Goal: Task Accomplishment & Management: Manage account settings

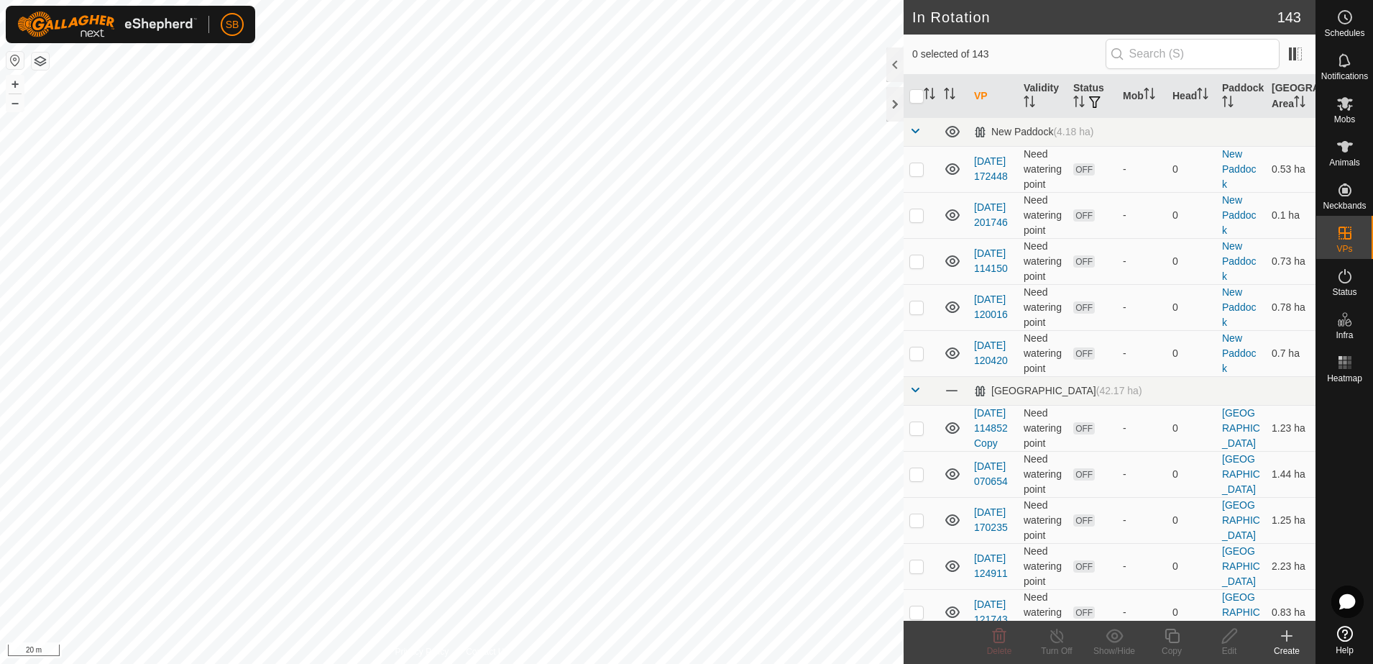
checkbox input "true"
click at [1179, 646] on div "Copy" at bounding box center [1172, 650] width 58 height 13
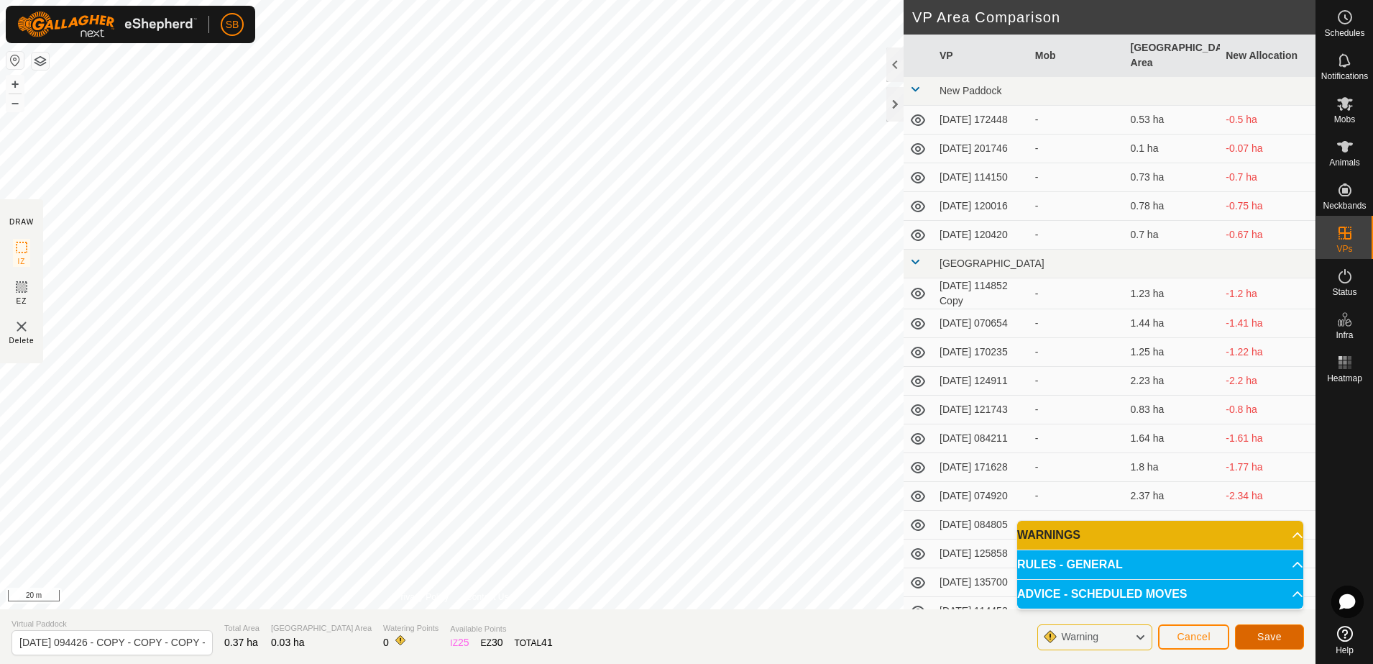
click at [1264, 630] on span "Save" at bounding box center [1269, 636] width 24 height 12
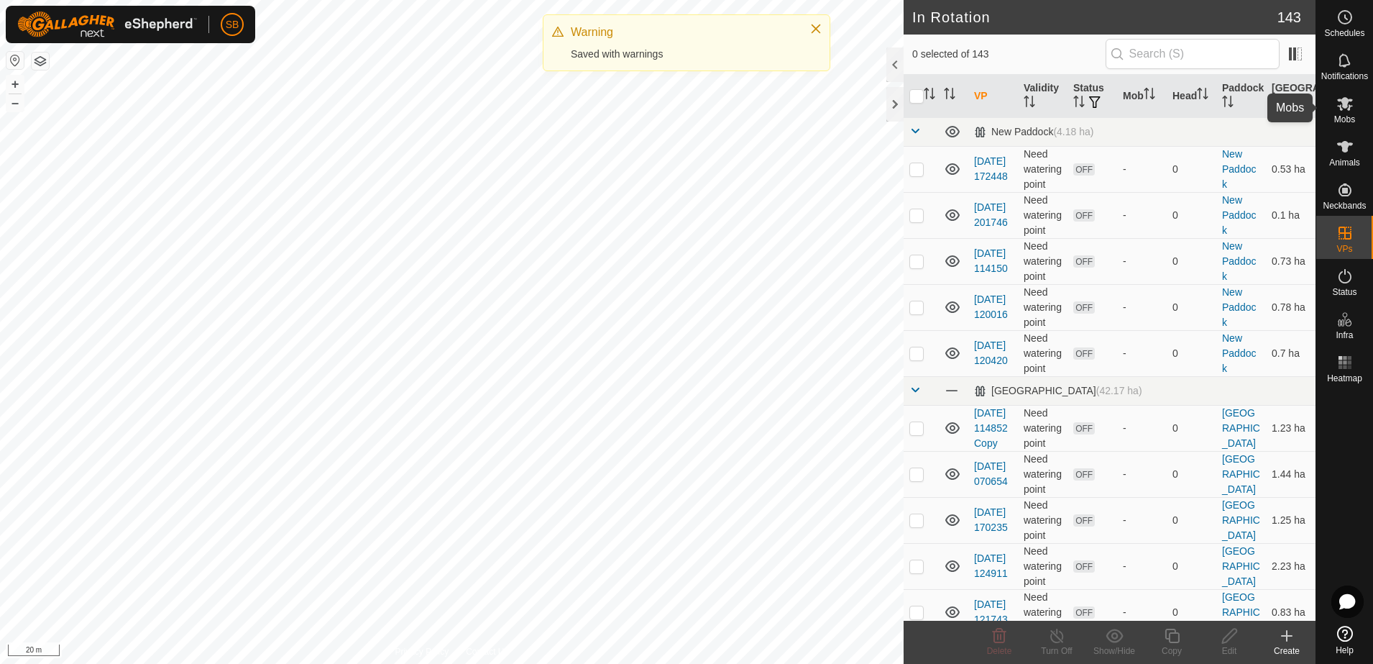
click at [1350, 107] on icon at bounding box center [1344, 103] width 17 height 17
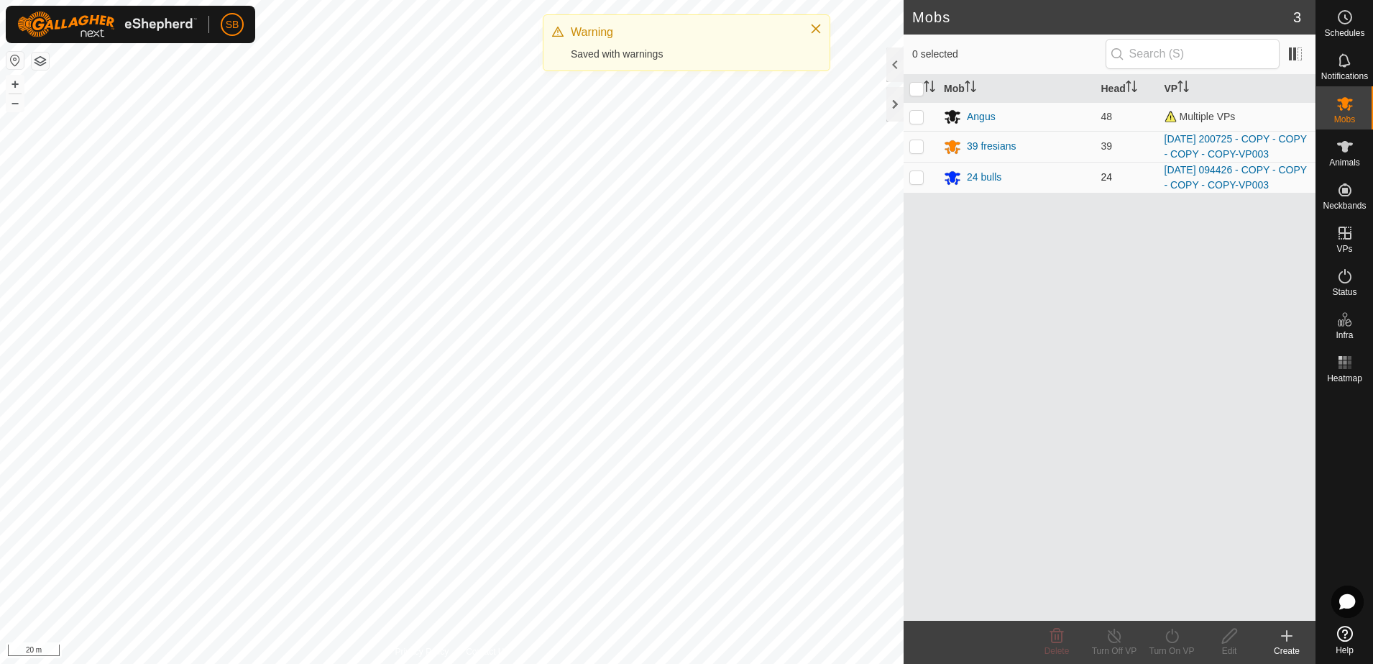
click at [922, 175] on p-checkbox at bounding box center [916, 177] width 14 height 12
checkbox input "true"
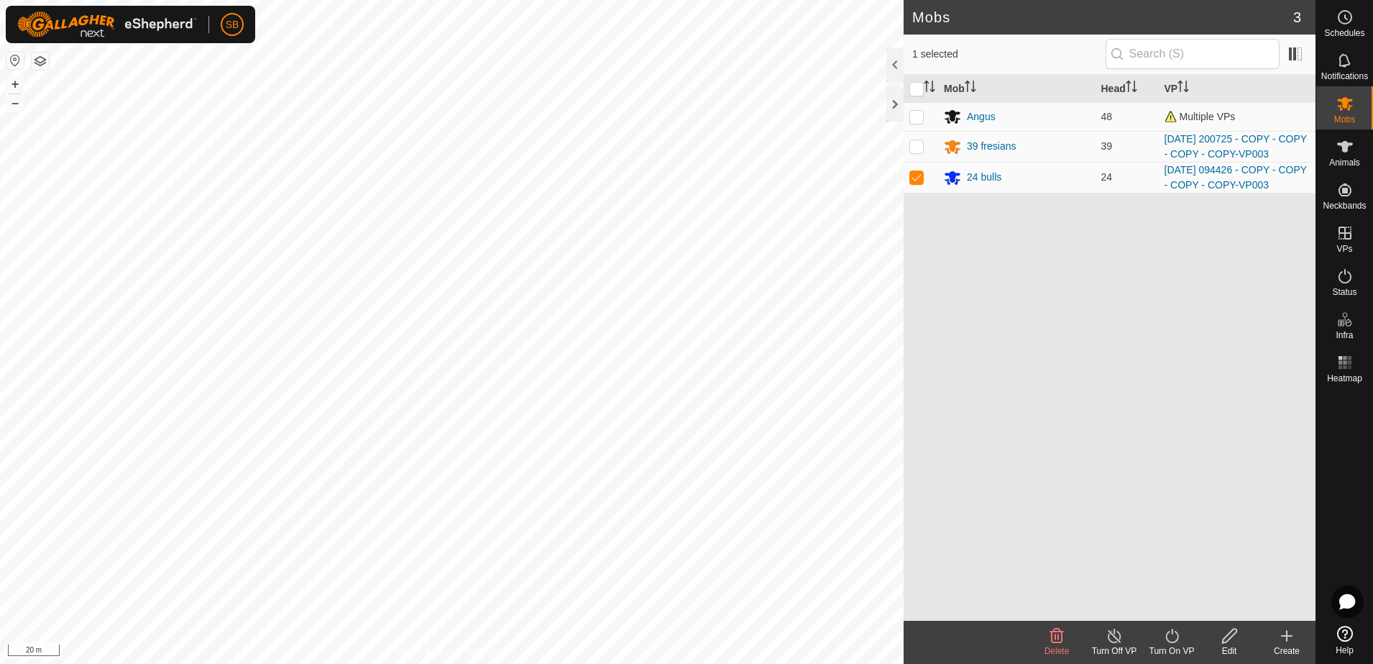
click at [1162, 641] on turn-on-svg-icon at bounding box center [1172, 635] width 58 height 17
click at [1171, 573] on link "Later" at bounding box center [1215, 573] width 142 height 29
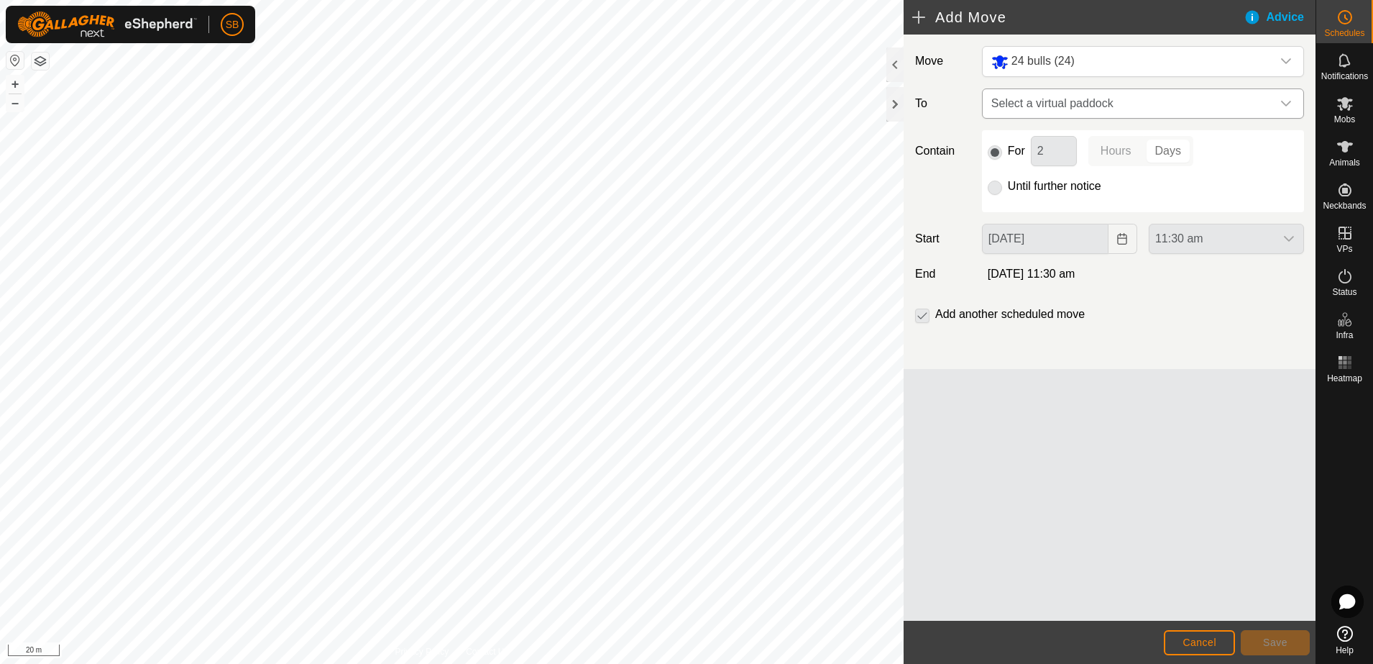
click at [1275, 101] on div "dropdown trigger" at bounding box center [1286, 103] width 29 height 29
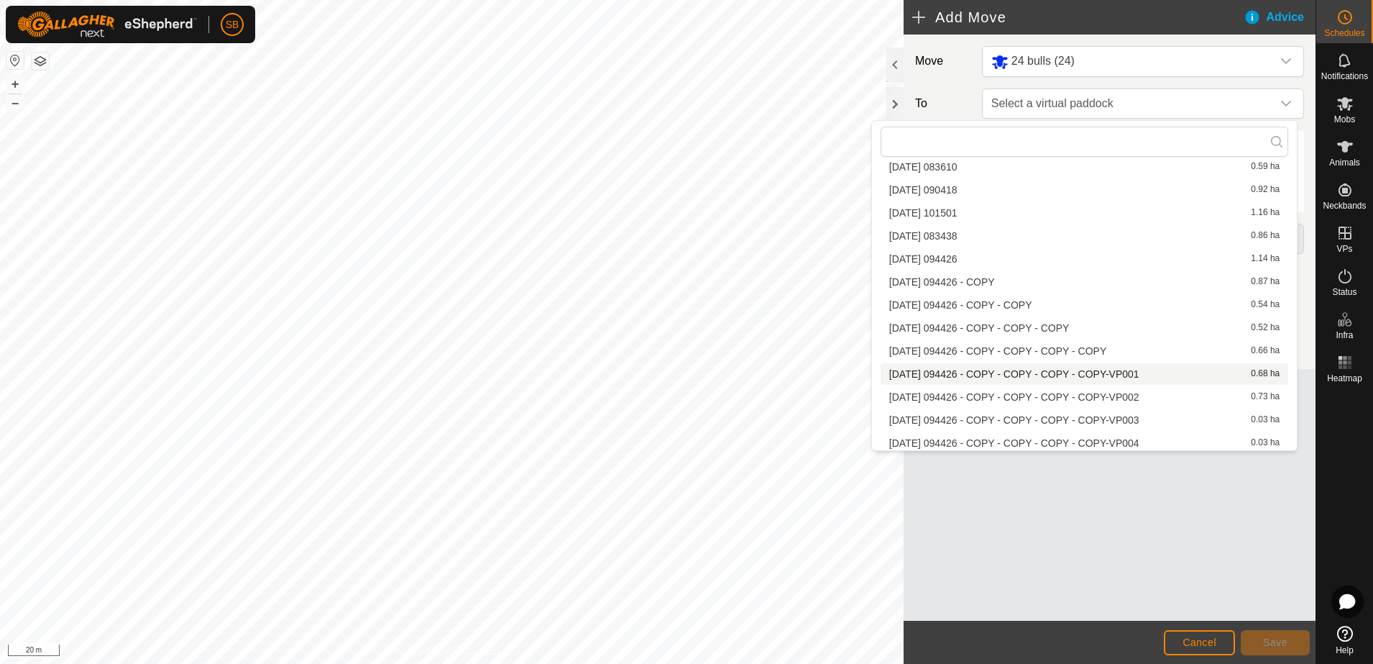
scroll to position [3255, 0]
click at [1068, 437] on li "[DATE] 094426 - COPY - COPY - COPY - COPY-VP004 0.03 ha" at bounding box center [1085, 439] width 408 height 22
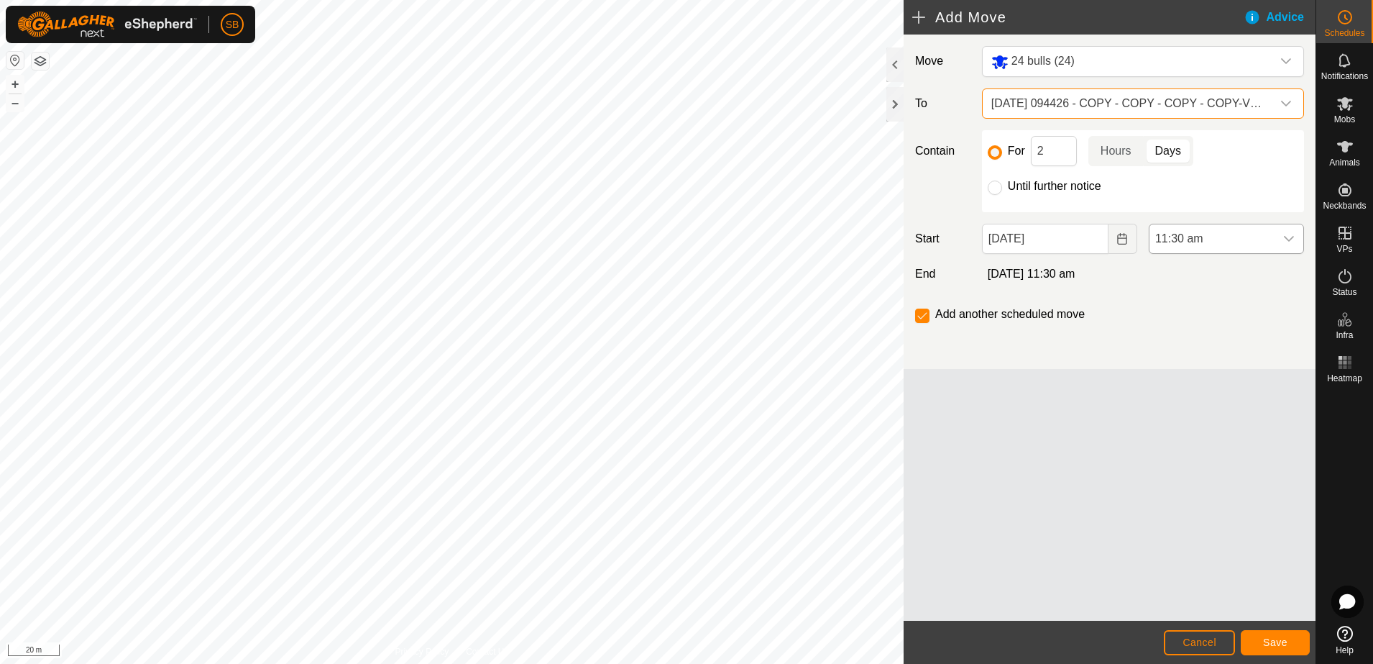
click at [1287, 239] on icon "dropdown trigger" at bounding box center [1289, 239] width 12 height 12
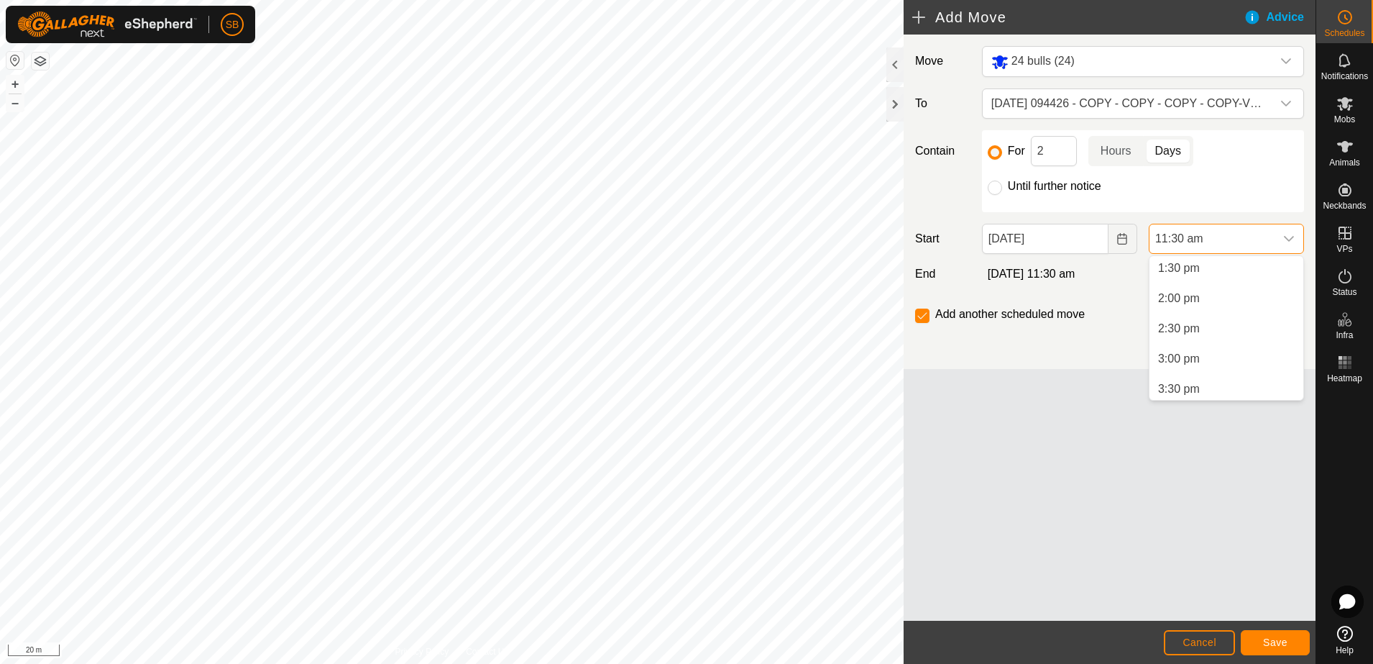
scroll to position [849, 0]
click at [1201, 322] on li "3:00 pm" at bounding box center [1227, 327] width 154 height 29
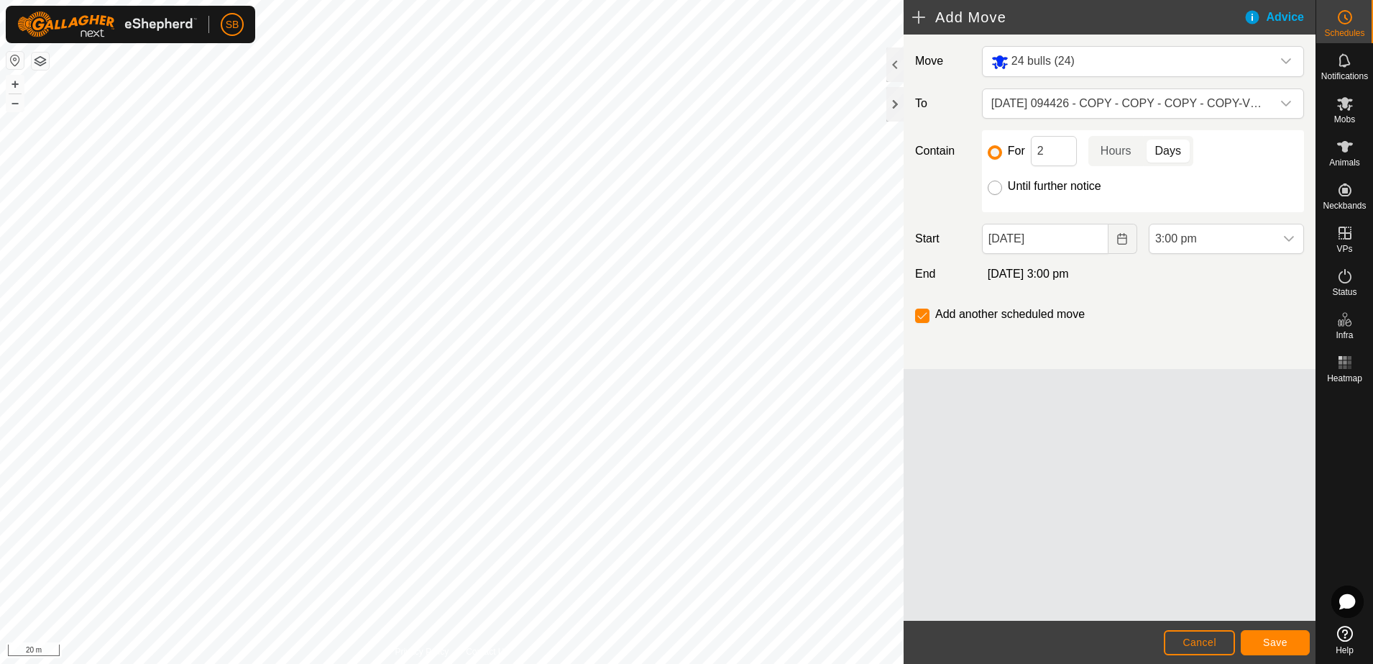
click at [998, 188] on input "Until further notice" at bounding box center [995, 187] width 14 height 14
radio input "true"
checkbox input "false"
click at [1292, 638] on button "Save" at bounding box center [1275, 642] width 69 height 25
